Goal: Task Accomplishment & Management: Use online tool/utility

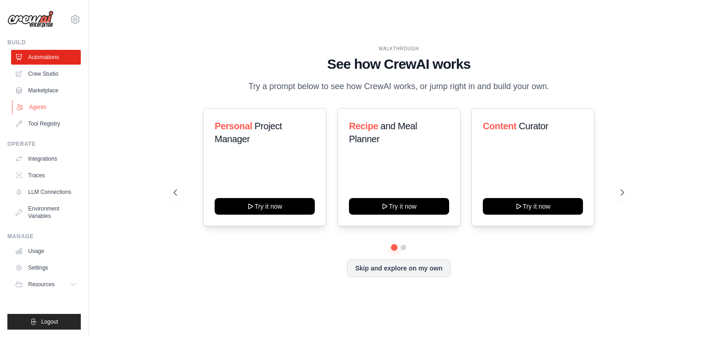
click at [54, 109] on link "Agents" at bounding box center [47, 107] width 70 height 15
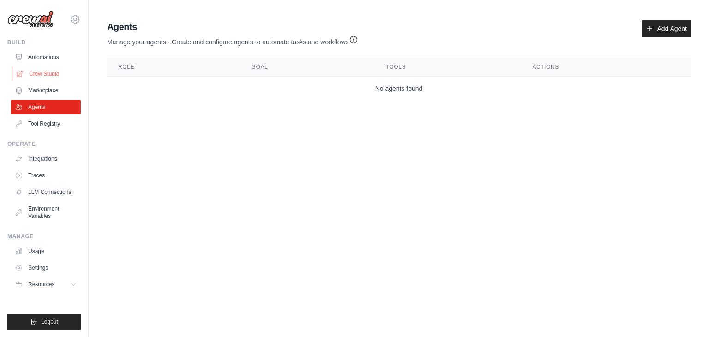
click at [26, 74] on link "Crew Studio" at bounding box center [47, 73] width 70 height 15
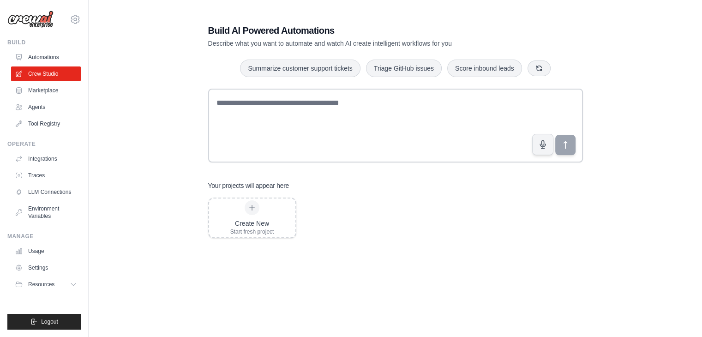
click at [42, 54] on link "Automations" at bounding box center [46, 57] width 70 height 15
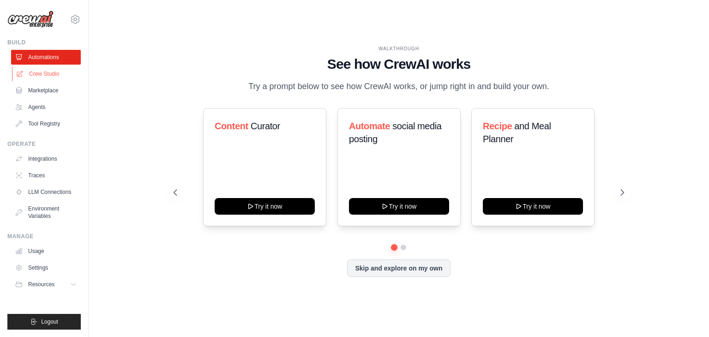
click at [42, 76] on link "Crew Studio" at bounding box center [47, 73] width 70 height 15
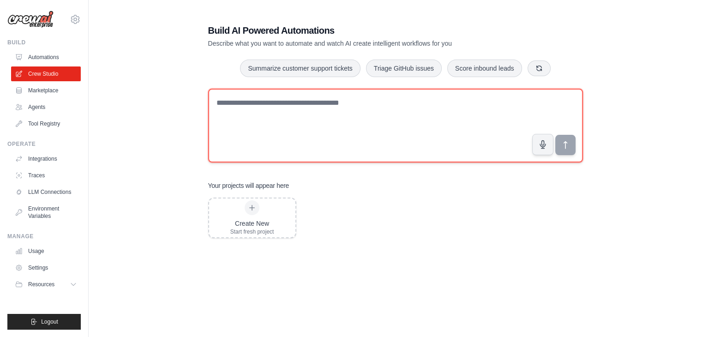
click at [266, 91] on textarea at bounding box center [395, 126] width 375 height 74
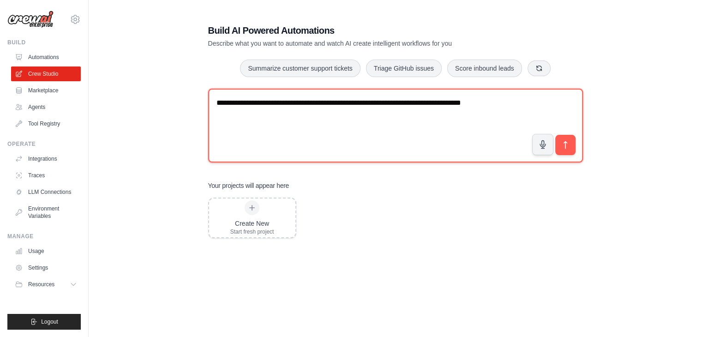
click at [433, 101] on textarea "**********" at bounding box center [395, 126] width 375 height 74
click at [556, 100] on textarea "**********" at bounding box center [395, 126] width 375 height 74
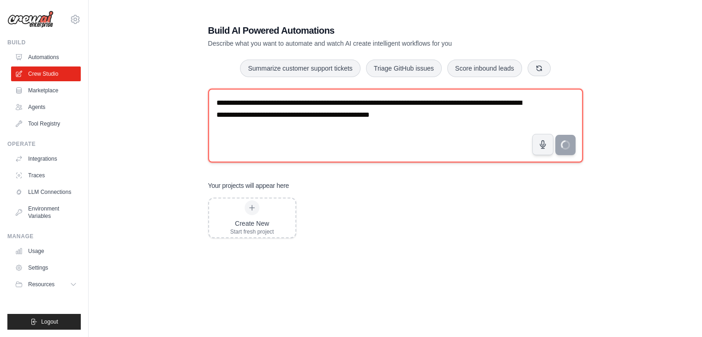
type textarea "**********"
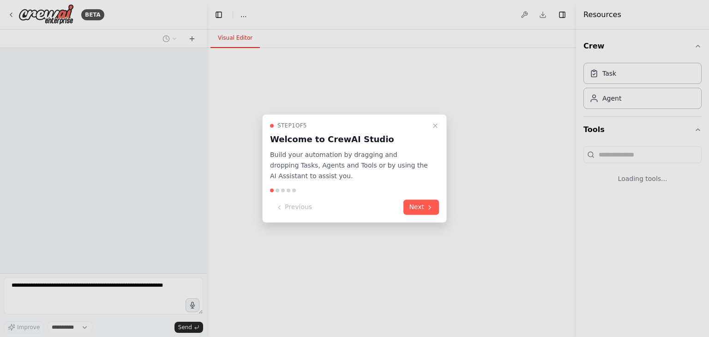
select select "****"
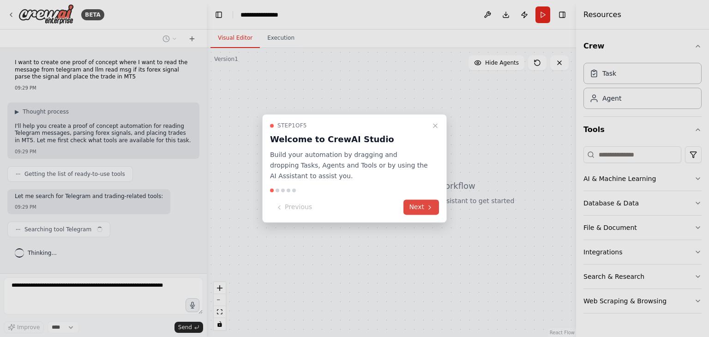
click at [415, 206] on button "Next" at bounding box center [422, 207] width 36 height 15
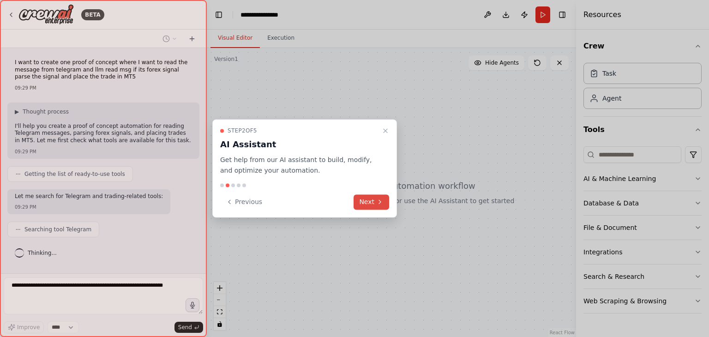
click at [379, 201] on icon at bounding box center [379, 201] width 7 height 7
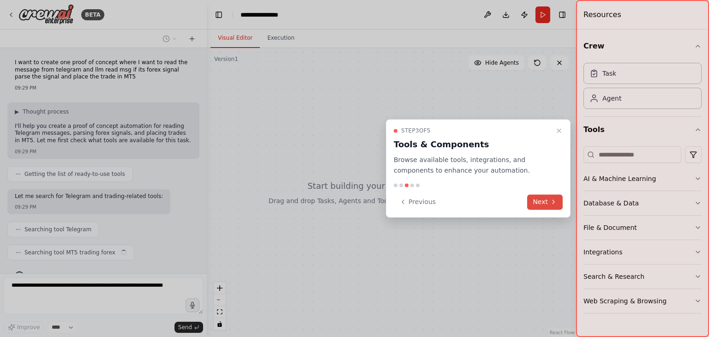
scroll to position [17, 0]
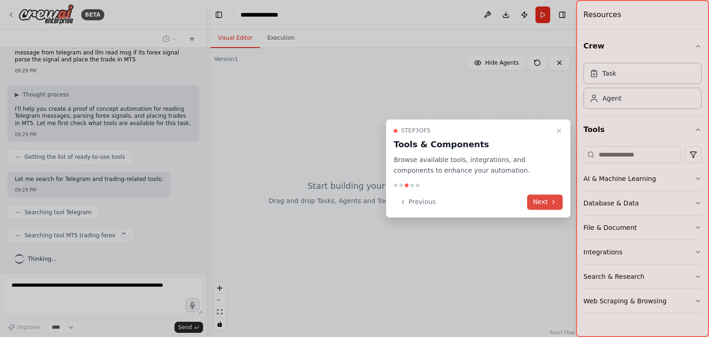
click at [540, 202] on button "Next" at bounding box center [545, 201] width 36 height 15
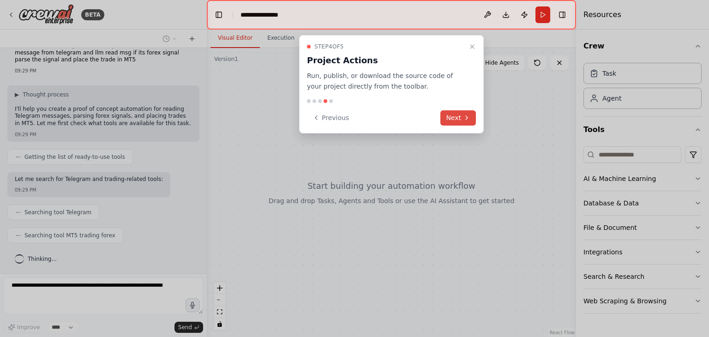
scroll to position [40, 0]
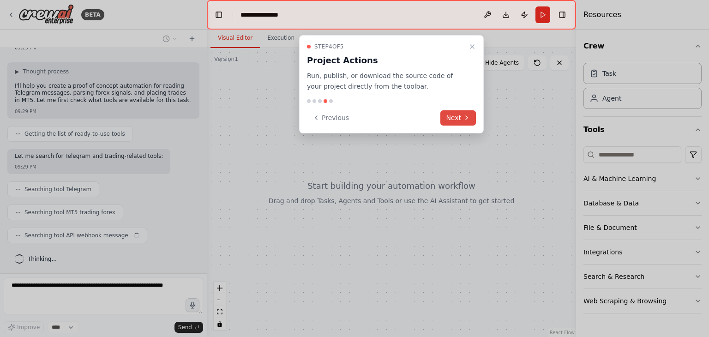
click at [462, 116] on button "Next" at bounding box center [458, 117] width 36 height 15
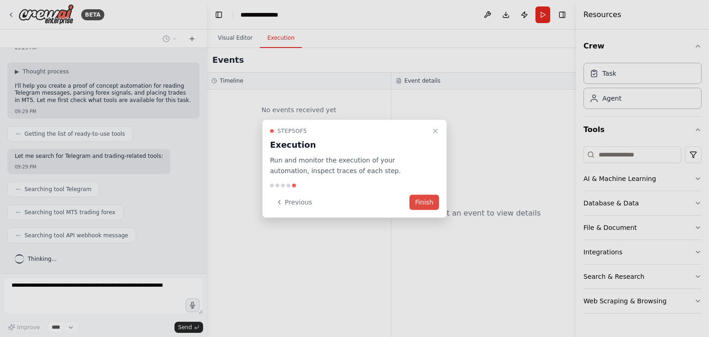
click at [422, 202] on button "Finish" at bounding box center [425, 201] width 30 height 15
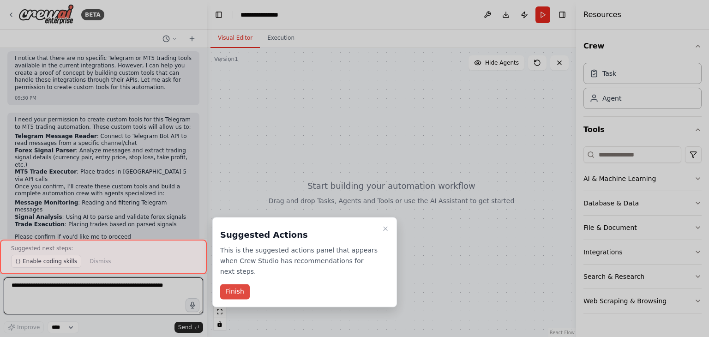
scroll to position [333, 0]
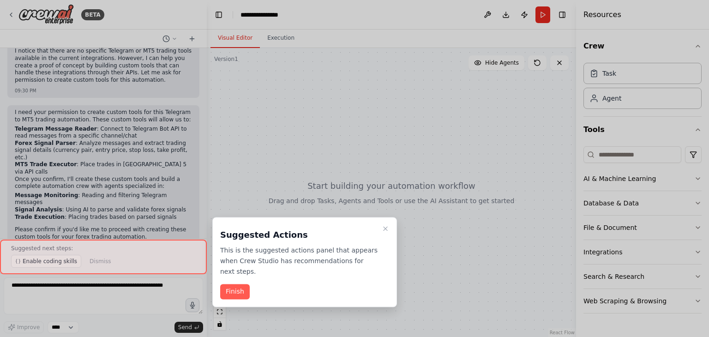
click at [81, 249] on div at bounding box center [103, 257] width 207 height 35
click at [220, 286] on button "Finish" at bounding box center [235, 291] width 30 height 15
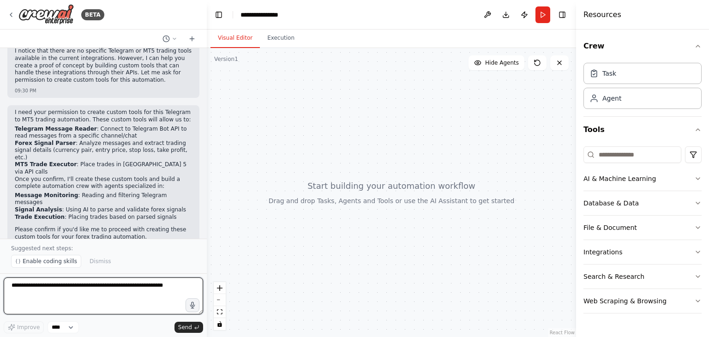
click at [36, 295] on textarea at bounding box center [103, 295] width 199 height 37
type textarea "**********"
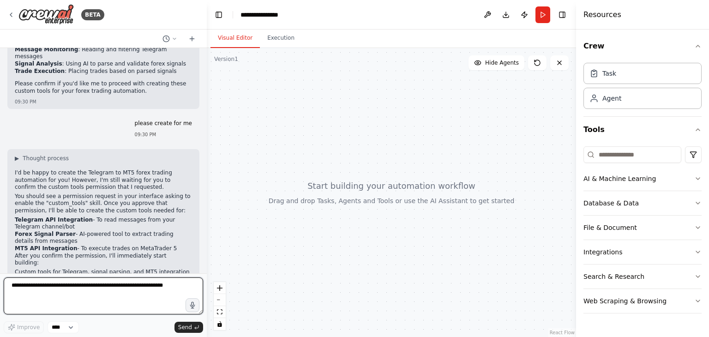
scroll to position [514, 0]
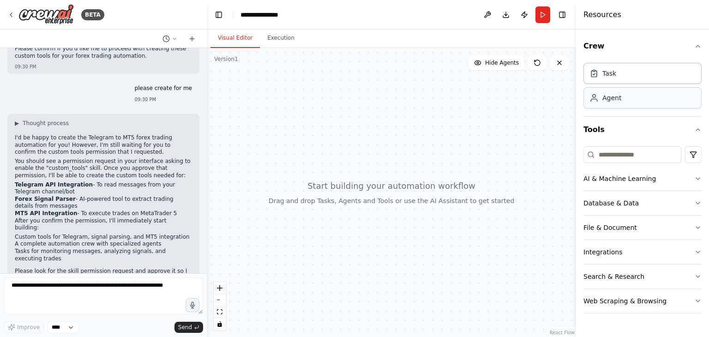
click at [621, 99] on div "Agent" at bounding box center [643, 97] width 118 height 21
click at [537, 63] on icon at bounding box center [537, 62] width 7 height 7
click at [282, 40] on button "Execution" at bounding box center [281, 38] width 42 height 19
click at [228, 33] on button "Visual Editor" at bounding box center [235, 38] width 49 height 19
click at [661, 277] on button "Search & Research" at bounding box center [643, 277] width 118 height 24
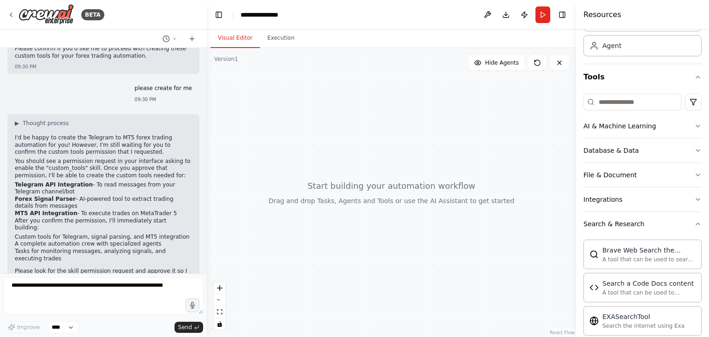
scroll to position [0, 0]
